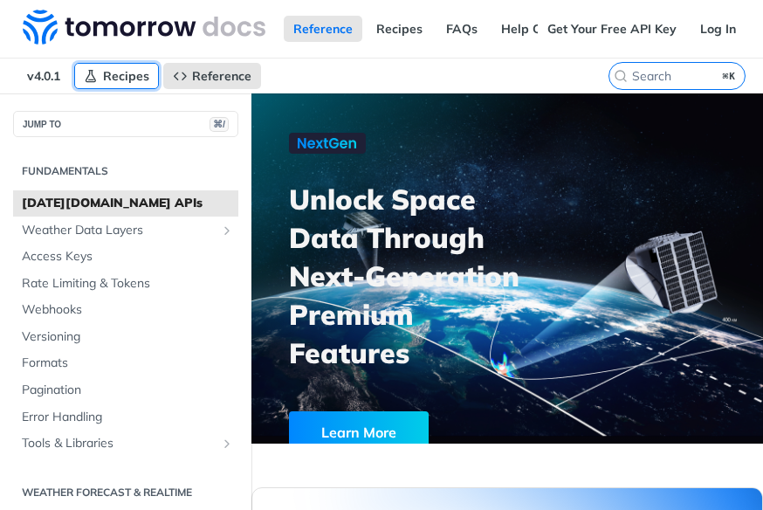
click at [121, 69] on span "Recipes" at bounding box center [126, 76] width 46 height 16
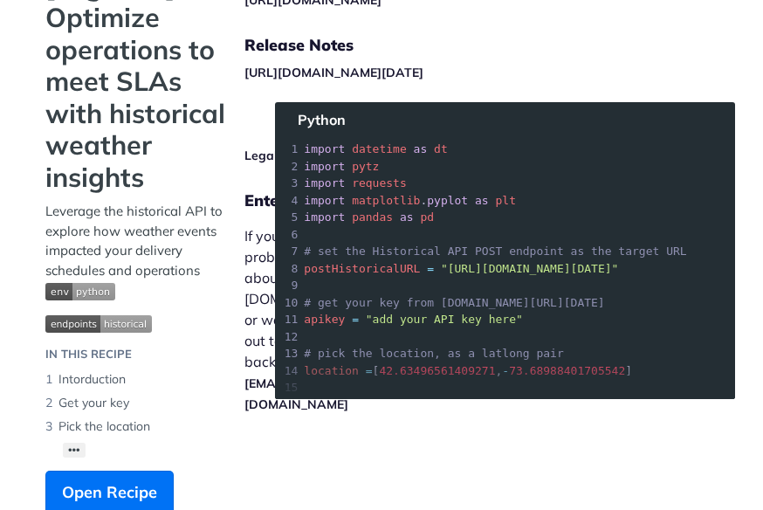
scroll to position [159, 0]
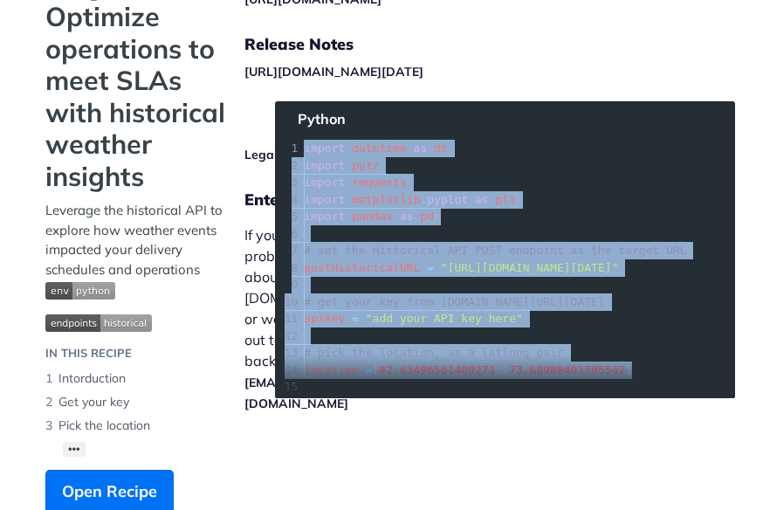
drag, startPoint x: 303, startPoint y: 147, endPoint x: 676, endPoint y: 367, distance: 432.8
click at [676, 367] on section "[Logistics] - Optimize operations to meet SLAs with historical weather insights…" at bounding box center [381, 258] width 707 height 579
copy div "import datetime as dt 2 import pytz 3 import requests 4 import matplotlib . pyp…"
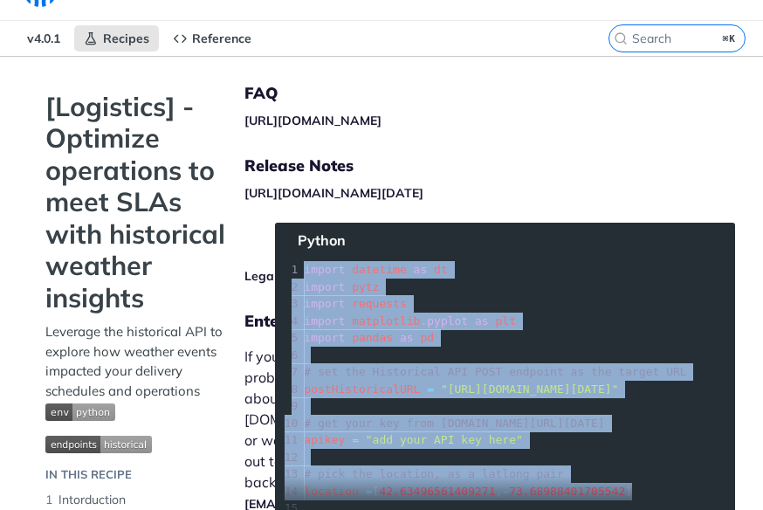
scroll to position [0, 0]
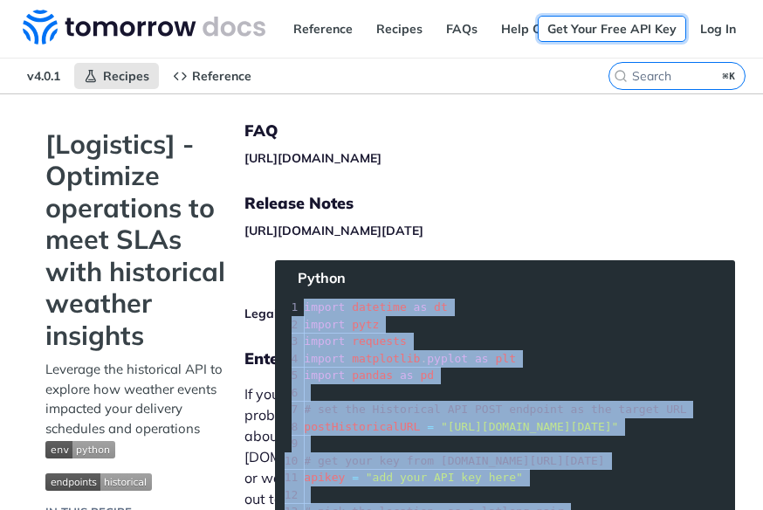
click at [617, 33] on link "Get Your Free API Key" at bounding box center [612, 29] width 148 height 26
click at [620, 23] on link "Get Your Free API Key" at bounding box center [612, 29] width 148 height 26
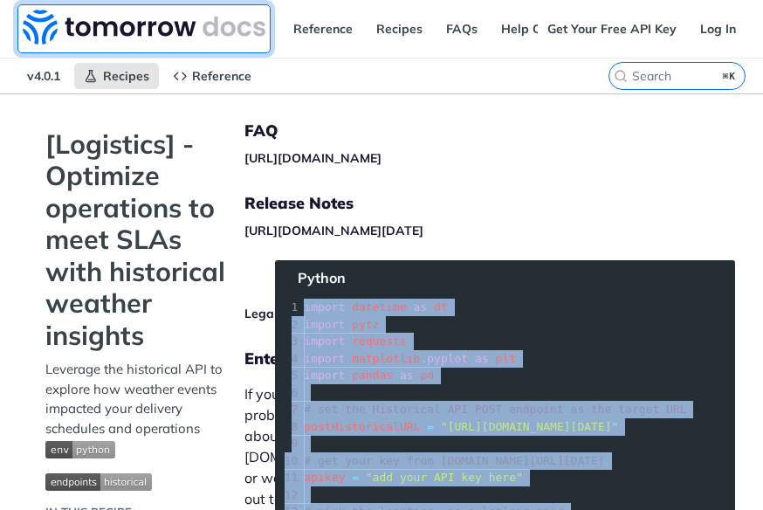
click at [178, 36] on img at bounding box center [144, 27] width 243 height 35
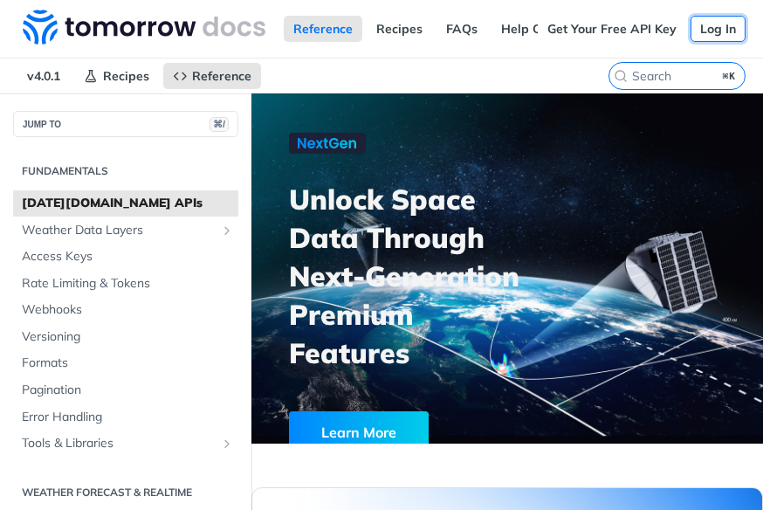
click at [711, 26] on link "Log In" at bounding box center [718, 29] width 55 height 26
